Goal: Book appointment/travel/reservation

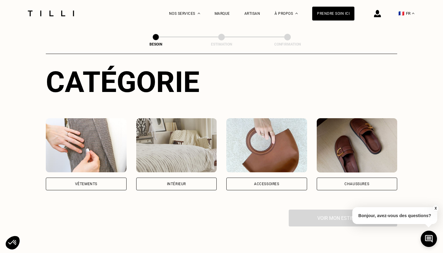
scroll to position [62, 0]
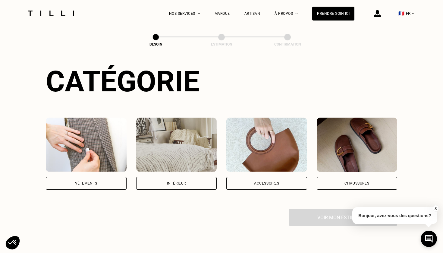
click at [89, 181] on div "Vêtements" at bounding box center [86, 183] width 22 height 4
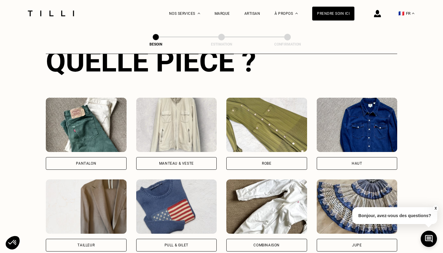
scroll to position [251, 0]
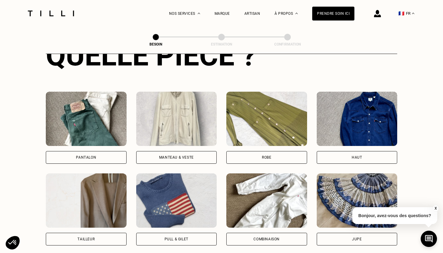
click at [85, 151] on div "Pantalon" at bounding box center [86, 157] width 81 height 13
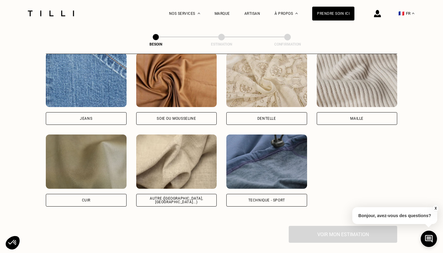
scroll to position [655, 0]
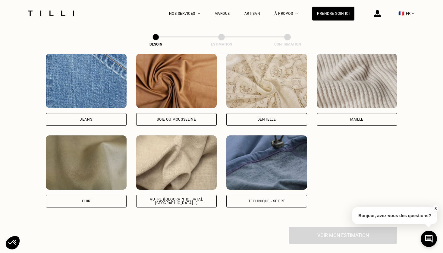
click at [174, 197] on div "Autre ([GEOGRAPHIC_DATA], [GEOGRAPHIC_DATA]...)" at bounding box center [176, 200] width 70 height 7
select select "FR"
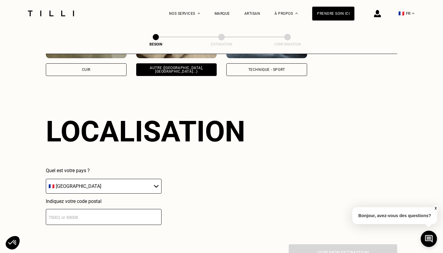
scroll to position [807, 0]
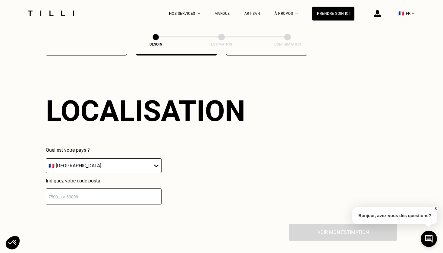
click at [109, 188] on input "number" at bounding box center [104, 196] width 116 height 16
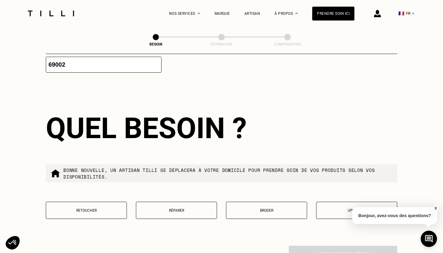
scroll to position [958, 0]
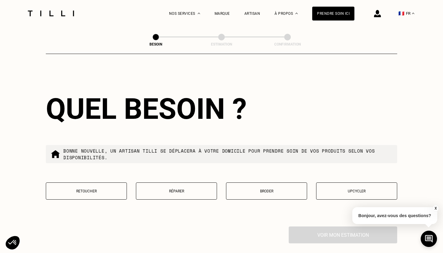
type input "69002"
click at [98, 182] on button "Retoucher" at bounding box center [86, 190] width 81 height 17
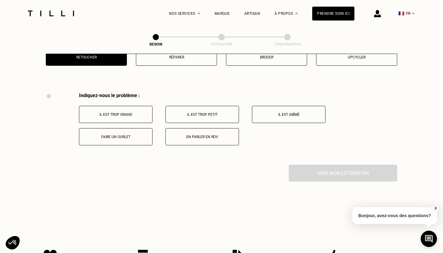
scroll to position [1111, 0]
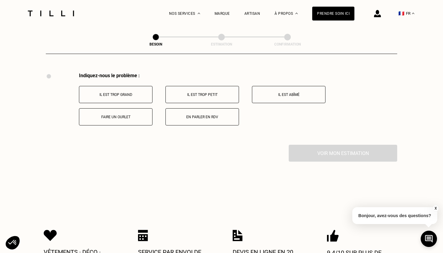
click at [132, 115] on p "Faire un ourlet" at bounding box center [115, 117] width 67 height 4
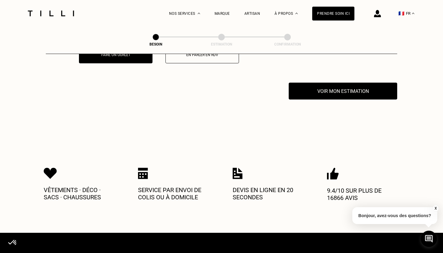
scroll to position [1183, 0]
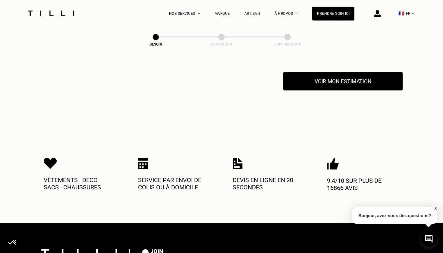
click at [335, 73] on button "Voir mon estimation" at bounding box center [342, 81] width 119 height 19
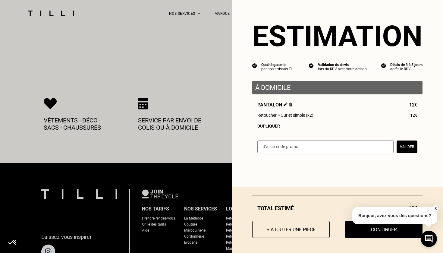
scroll to position [1260, 0]
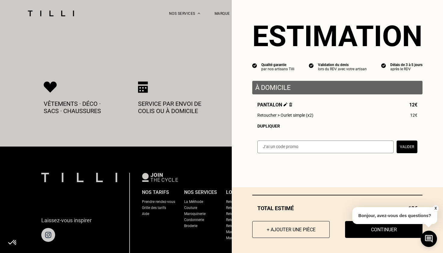
click at [434, 207] on button "X" at bounding box center [435, 208] width 6 height 7
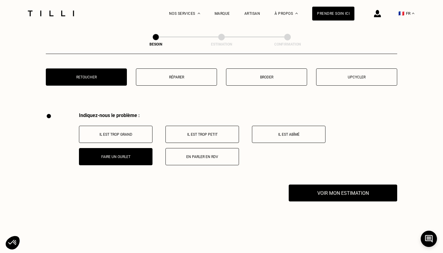
scroll to position [1076, 0]
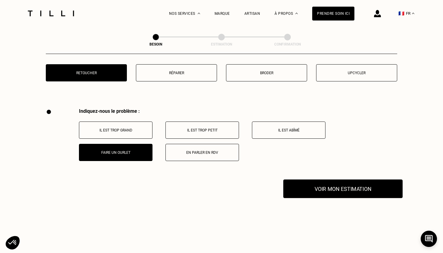
click at [357, 179] on button "Voir mon estimation" at bounding box center [342, 188] width 119 height 19
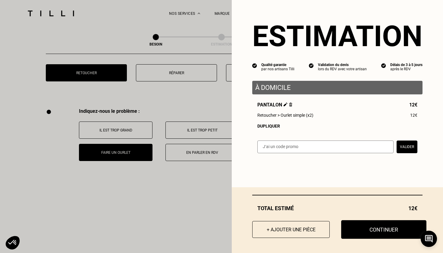
click at [372, 226] on button "Continuer" at bounding box center [383, 229] width 85 height 19
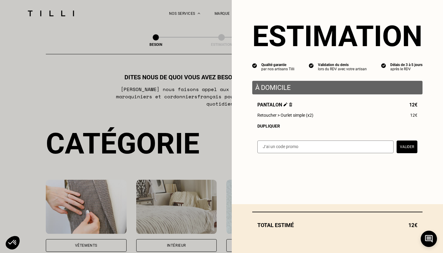
select select "FR"
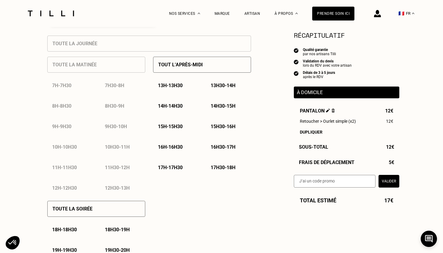
scroll to position [272, 0]
click at [179, 126] on p "15h - 15h30" at bounding box center [170, 126] width 25 height 6
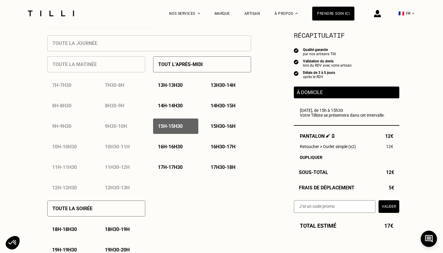
click at [223, 127] on p "15h30 - 16h" at bounding box center [222, 126] width 25 height 6
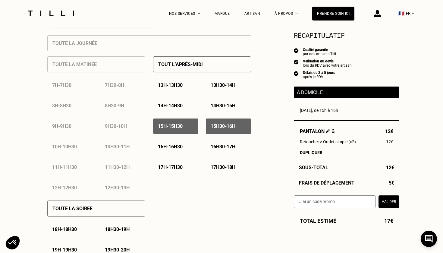
click at [181, 148] on p "16h - 16h30" at bounding box center [170, 147] width 25 height 6
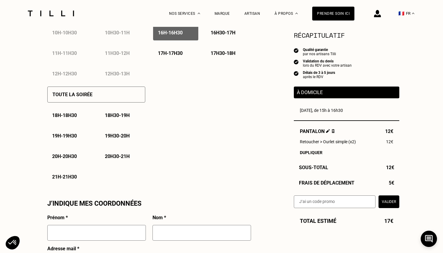
scroll to position [386, 0]
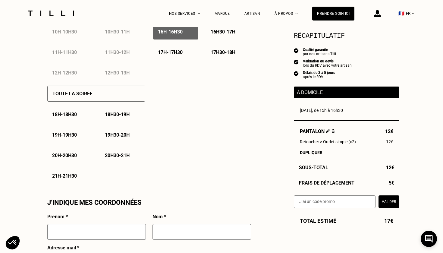
click at [121, 132] on p "19h30 - 20h" at bounding box center [117, 135] width 25 height 6
click at [74, 150] on div "20h - 20h30" at bounding box center [69, 155] width 45 height 15
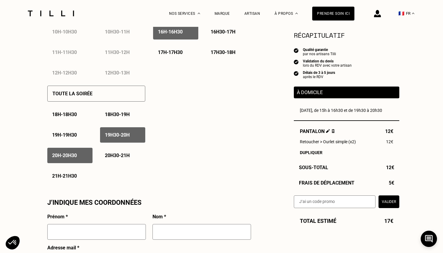
click at [110, 155] on p "20h30 - 21h" at bounding box center [117, 155] width 25 height 6
click at [77, 174] on p "21h - 21h30" at bounding box center [64, 176] width 25 height 6
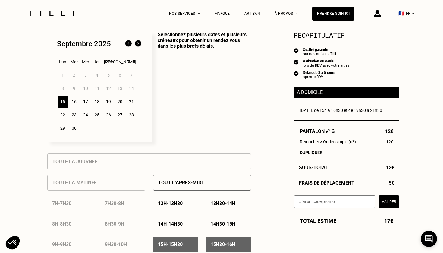
scroll to position [152, 0]
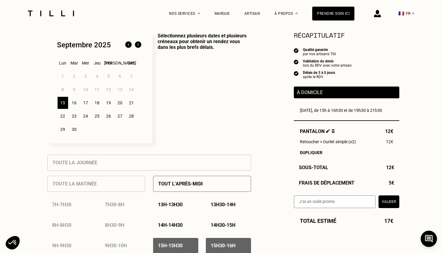
click at [74, 104] on div "16" at bounding box center [74, 103] width 11 height 12
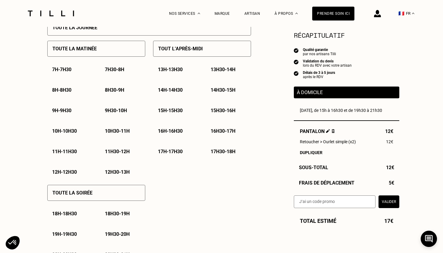
scroll to position [287, 0]
click at [173, 91] on p "14h - 14h30" at bounding box center [170, 90] width 25 height 6
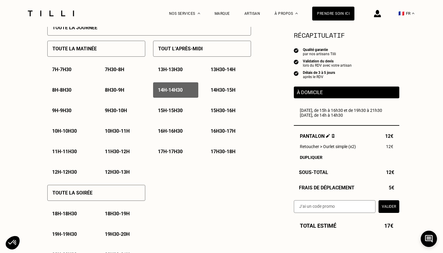
click at [227, 89] on p "14h30 - 15h" at bounding box center [222, 90] width 25 height 6
click at [182, 110] on p "15h - 15h30" at bounding box center [170, 110] width 25 height 6
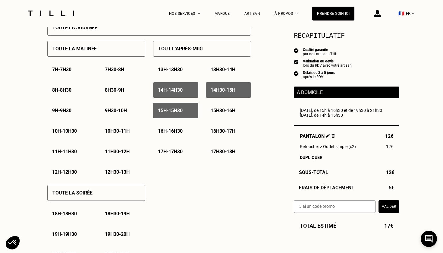
click at [216, 108] on p "15h30 - 16h" at bounding box center [222, 110] width 25 height 6
click at [178, 131] on p "16h - 16h30" at bounding box center [170, 131] width 25 height 6
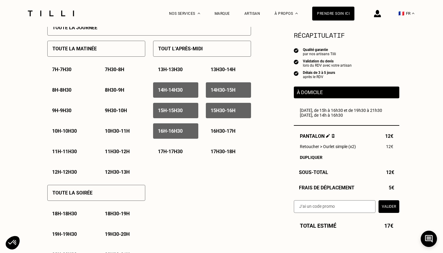
click at [217, 132] on p "16h30 - 17h" at bounding box center [222, 131] width 25 height 6
click at [178, 148] on div "17h - 17h30" at bounding box center [175, 151] width 45 height 15
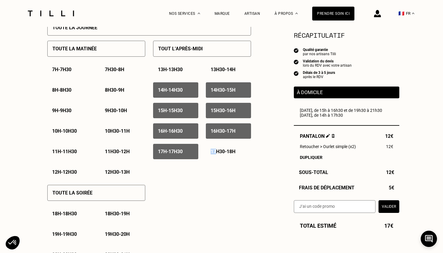
click at [216, 148] on div "17h30 - 18h" at bounding box center [228, 151] width 45 height 15
click at [80, 211] on div "18h - 18h30" at bounding box center [69, 213] width 45 height 15
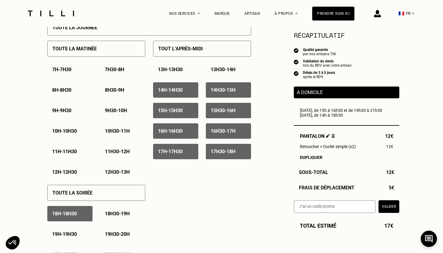
click at [114, 211] on p "18h30 - 19h" at bounding box center [117, 213] width 25 height 6
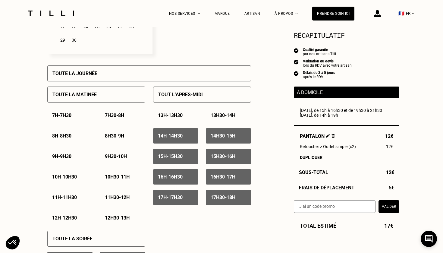
scroll to position [241, 0]
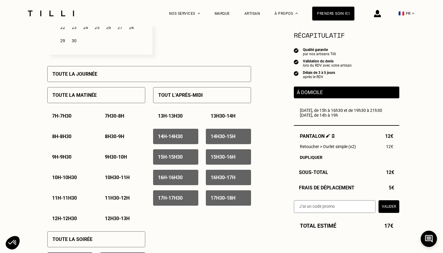
click at [127, 195] on div "11h30 - 12h" at bounding box center [122, 197] width 45 height 15
click at [77, 195] on p "11h - 11h30" at bounding box center [64, 198] width 25 height 6
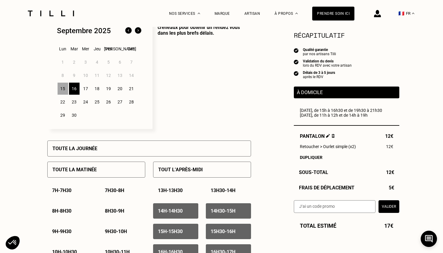
scroll to position [164, 0]
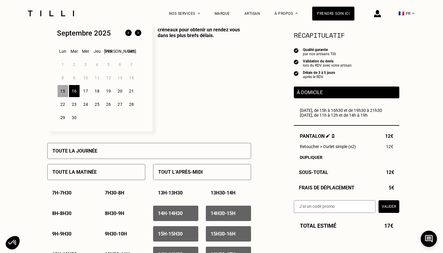
click at [84, 89] on div "17" at bounding box center [85, 91] width 11 height 12
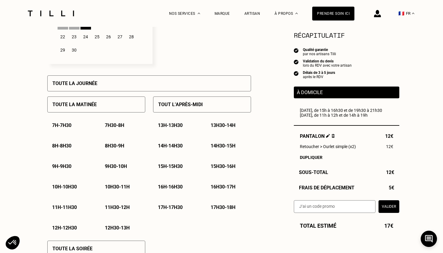
scroll to position [233, 0]
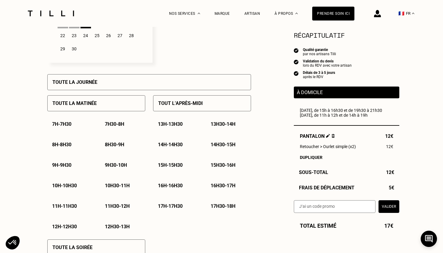
click at [217, 181] on div "16h30 - 17h" at bounding box center [228, 185] width 45 height 15
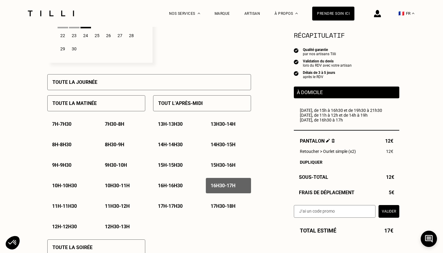
click at [180, 202] on div "17h - 17h30" at bounding box center [175, 205] width 45 height 15
click at [228, 204] on p "17h30 - 18h" at bounding box center [222, 206] width 25 height 6
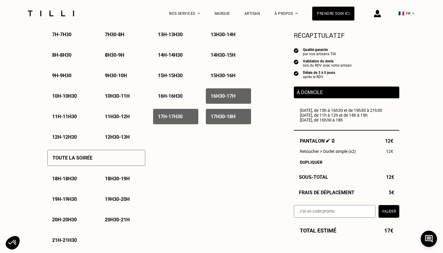
scroll to position [322, 0]
click at [66, 177] on p "18h - 18h30" at bounding box center [64, 178] width 25 height 6
click at [100, 160] on div "Toute la soirée" at bounding box center [96, 157] width 98 height 16
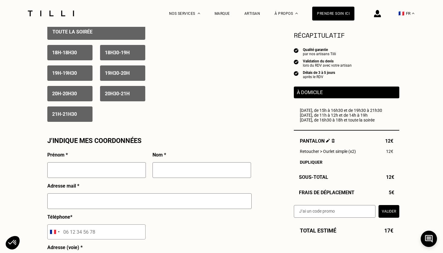
scroll to position [455, 0]
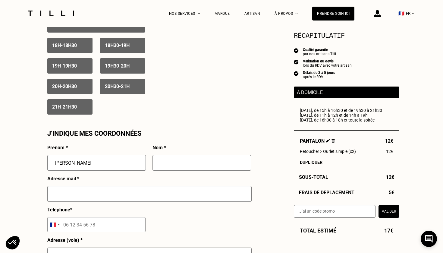
type input "[PERSON_NAME]"
type input "Sullice"
type input "[EMAIL_ADDRESS][DOMAIN_NAME]"
click at [94, 225] on input "tel" at bounding box center [96, 224] width 98 height 15
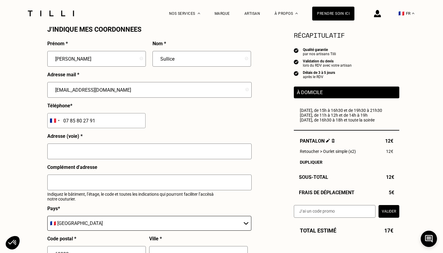
scroll to position [570, 0]
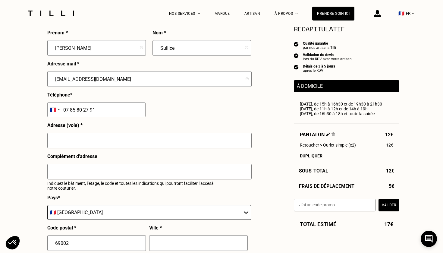
type input "07 85 80 27 91"
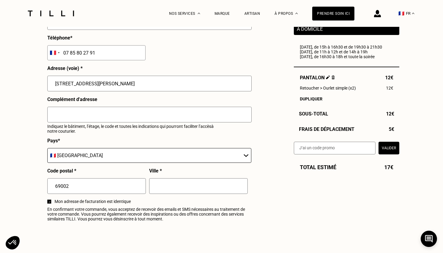
scroll to position [628, 0]
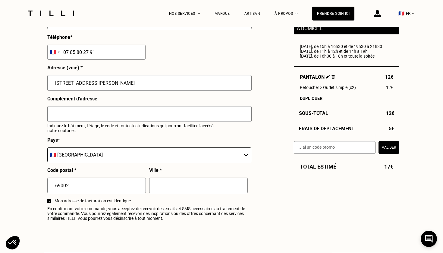
type input "[STREET_ADDRESS][PERSON_NAME]"
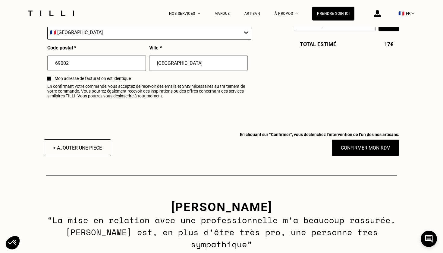
scroll to position [751, 0]
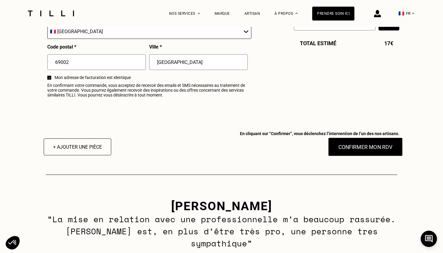
type input "[GEOGRAPHIC_DATA]"
click at [354, 148] on button "Confirmer mon RDV" at bounding box center [365, 146] width 75 height 19
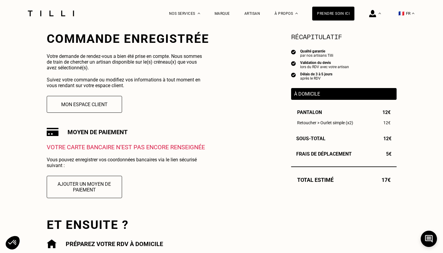
scroll to position [114, 0]
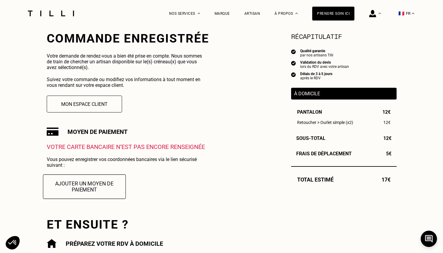
click at [98, 185] on button "Ajouter un moyen de paiement" at bounding box center [84, 186] width 83 height 24
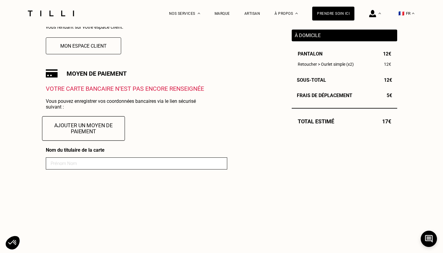
scroll to position [174, 0]
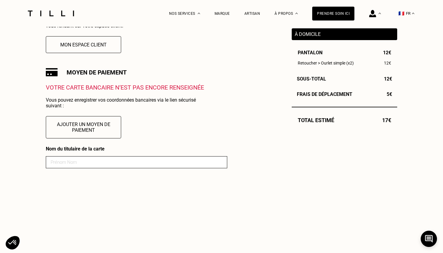
click at [89, 163] on input at bounding box center [136, 162] width 181 height 12
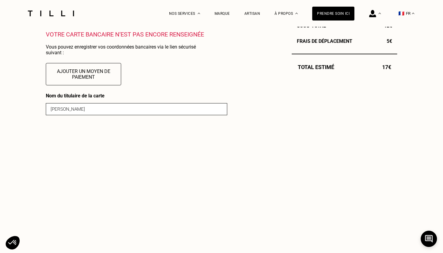
scroll to position [227, 0]
type input "[PERSON_NAME]"
click at [87, 75] on button "Ajouter un moyen de paiement" at bounding box center [83, 73] width 83 height 24
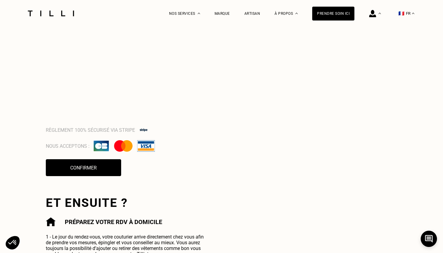
scroll to position [450, 0]
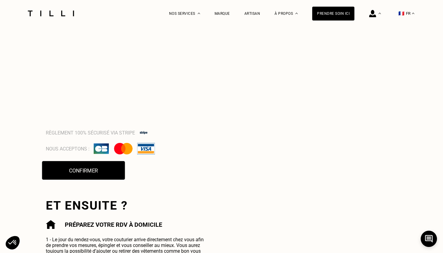
click at [106, 169] on button "Confirmer" at bounding box center [83, 170] width 83 height 19
